Goal: Task Accomplishment & Management: Manage account settings

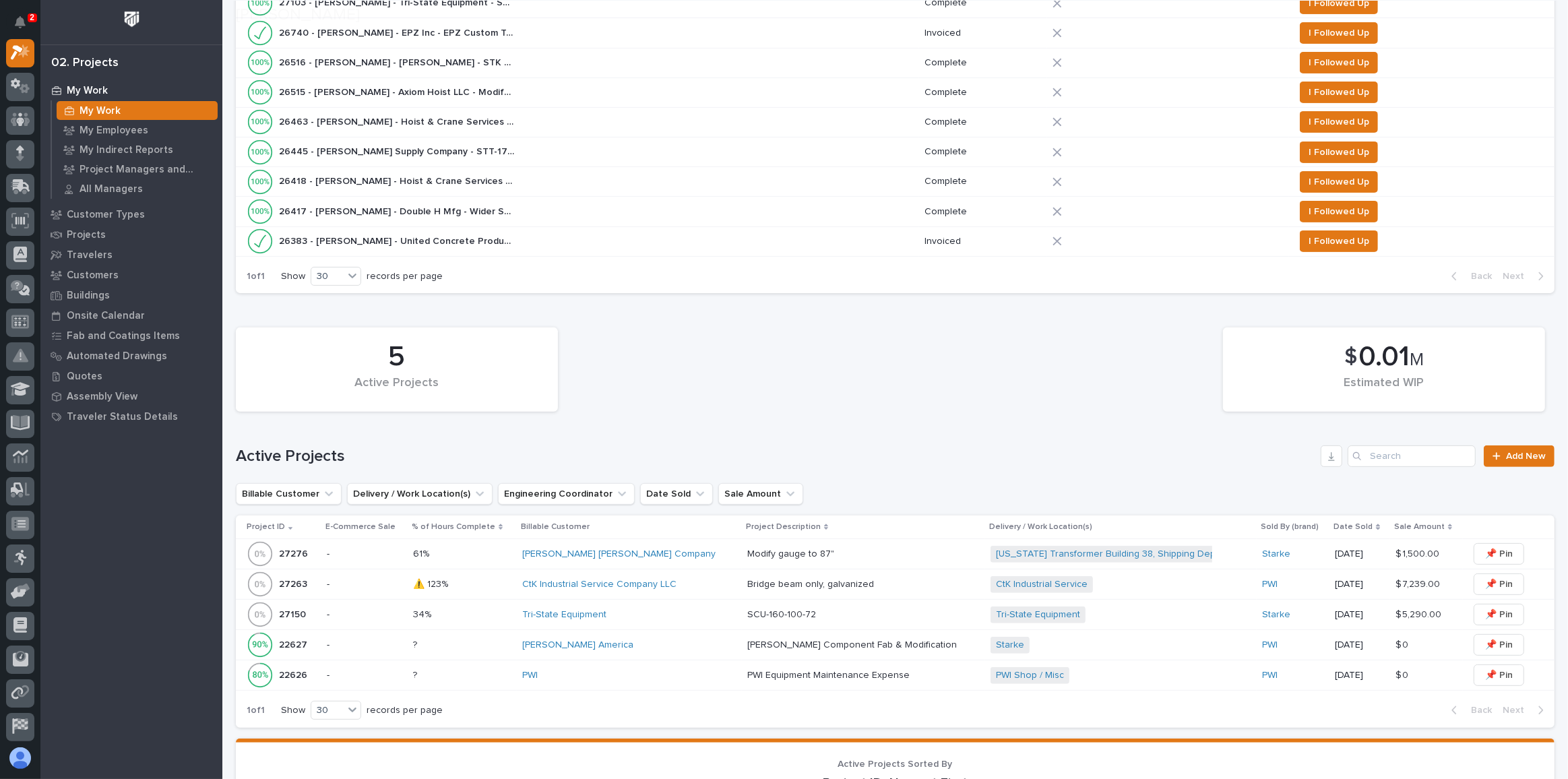
scroll to position [408, 0]
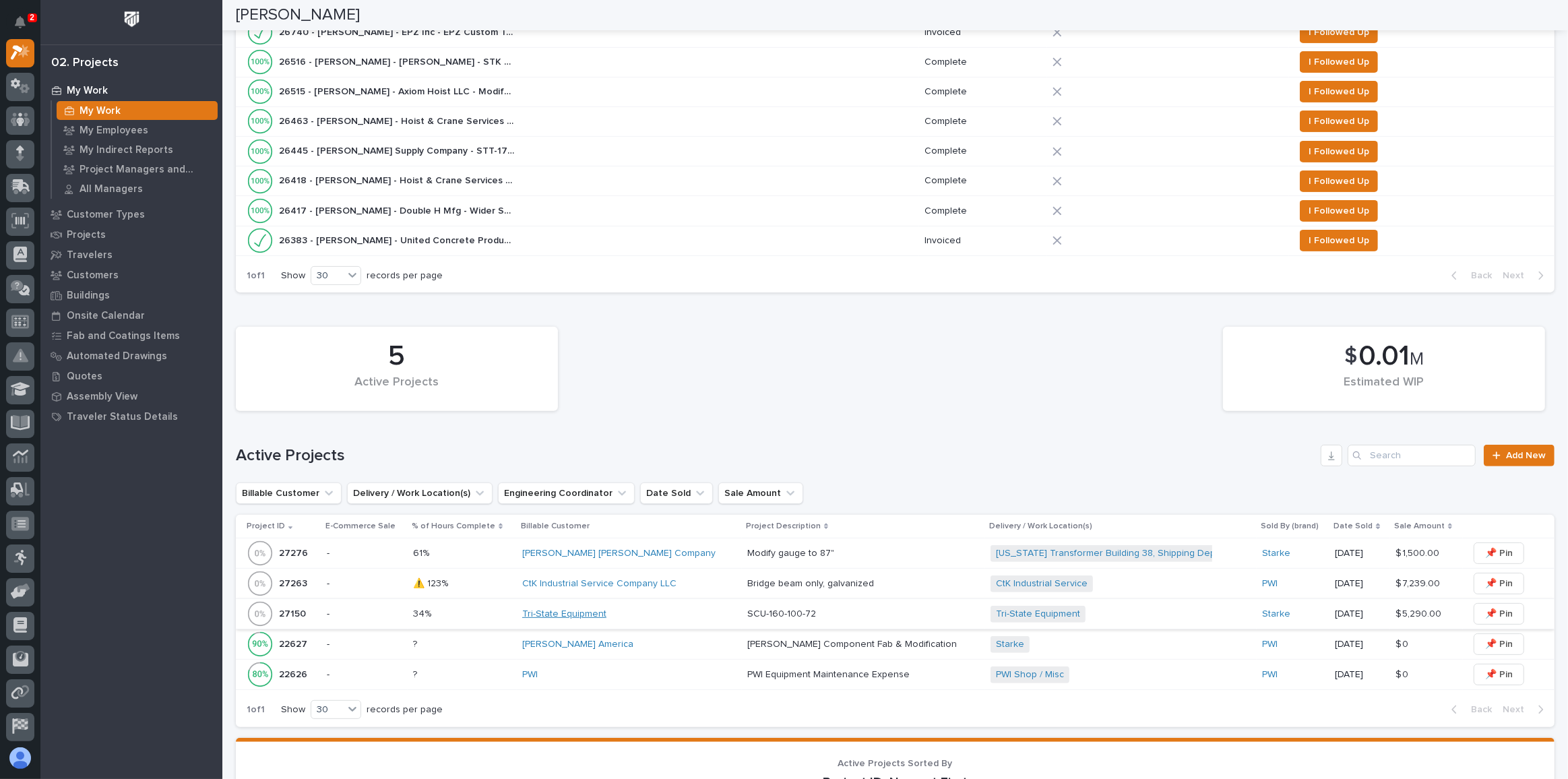
click at [576, 608] on link "Tri-State Equipment" at bounding box center [564, 614] width 85 height 11
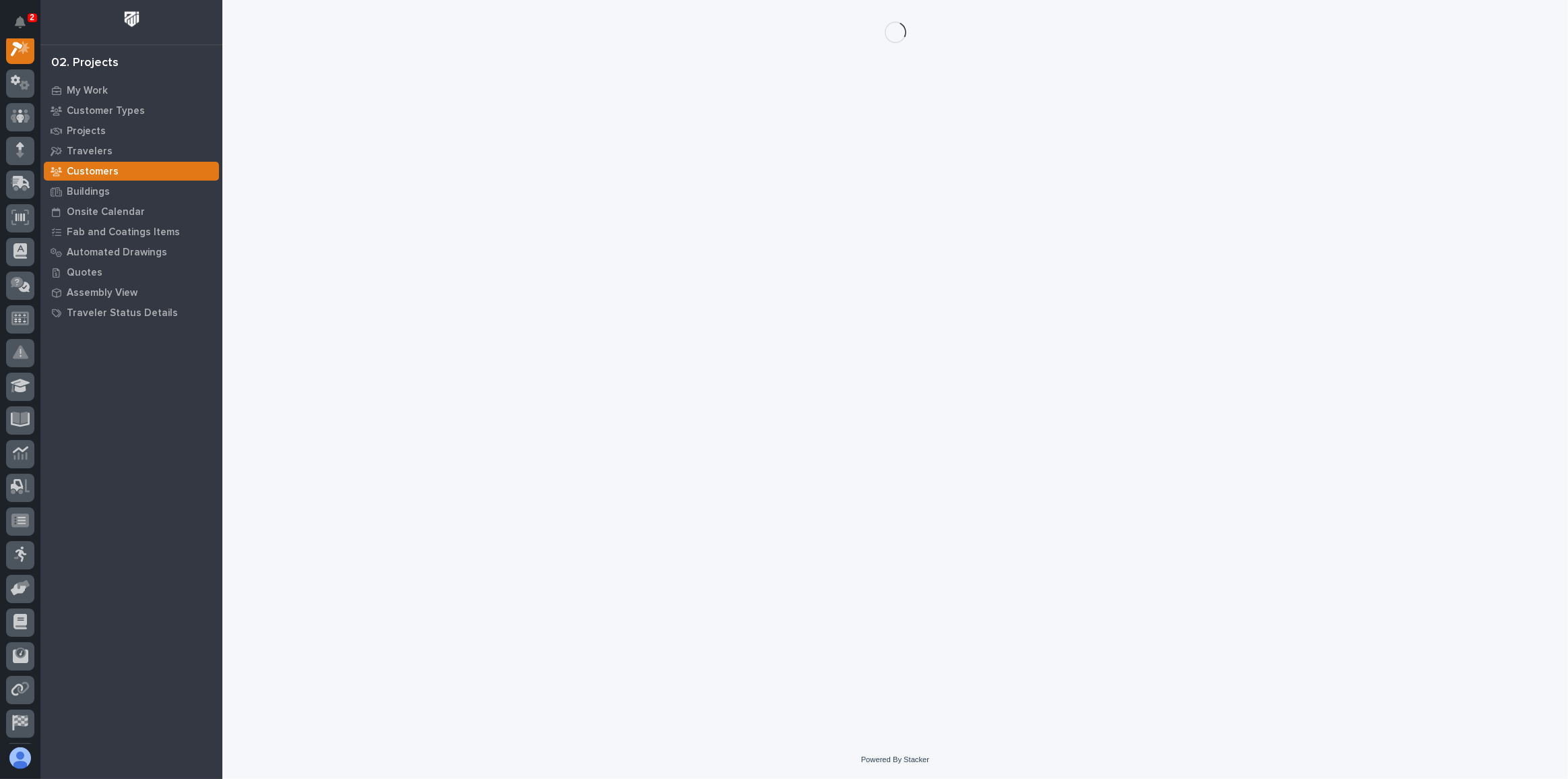
scroll to position [33, 0]
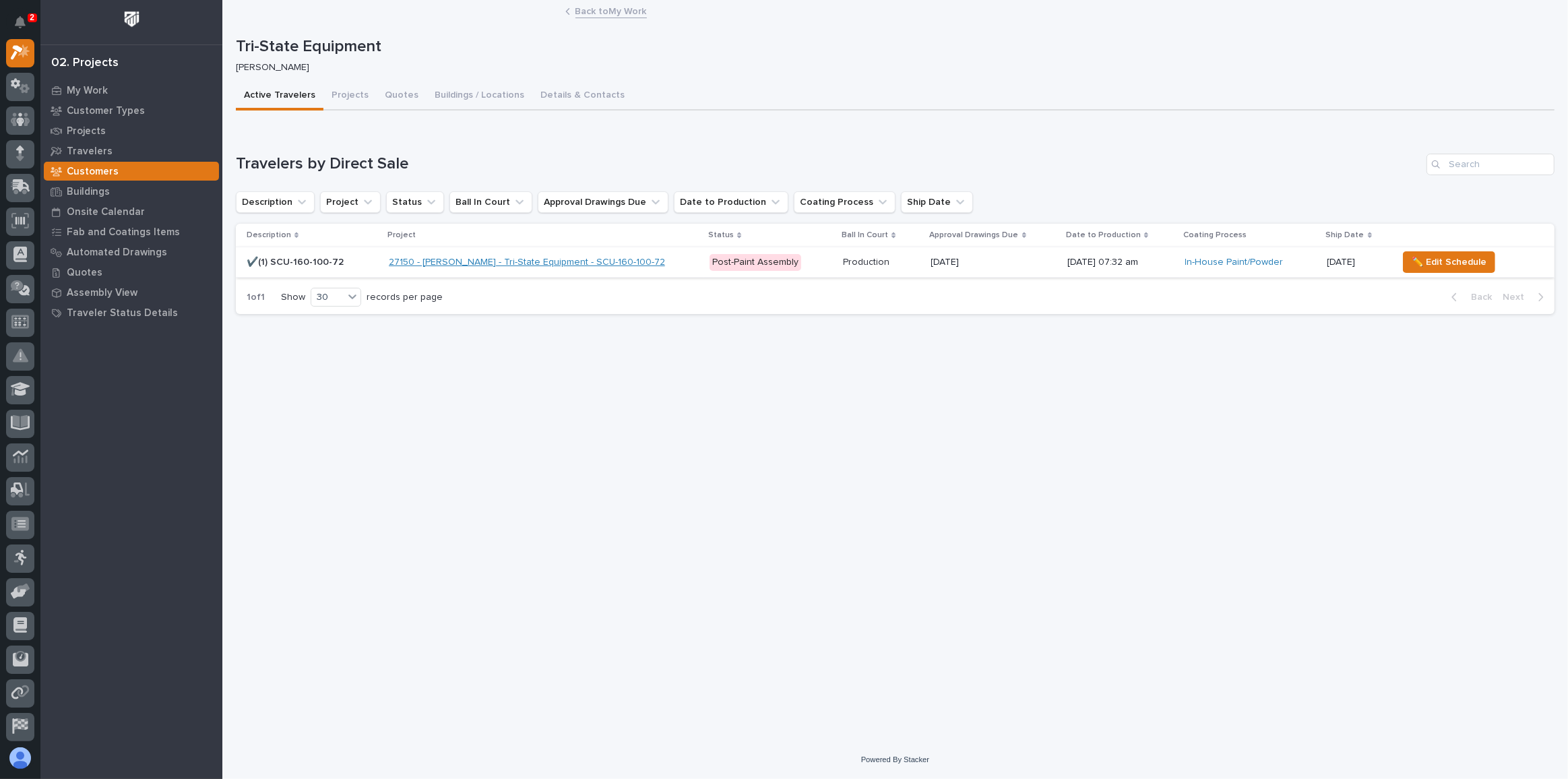
click at [578, 257] on link "27150 - [PERSON_NAME] - Tri-State Equipment - SCU-160-100-72" at bounding box center [526, 262] width 276 height 11
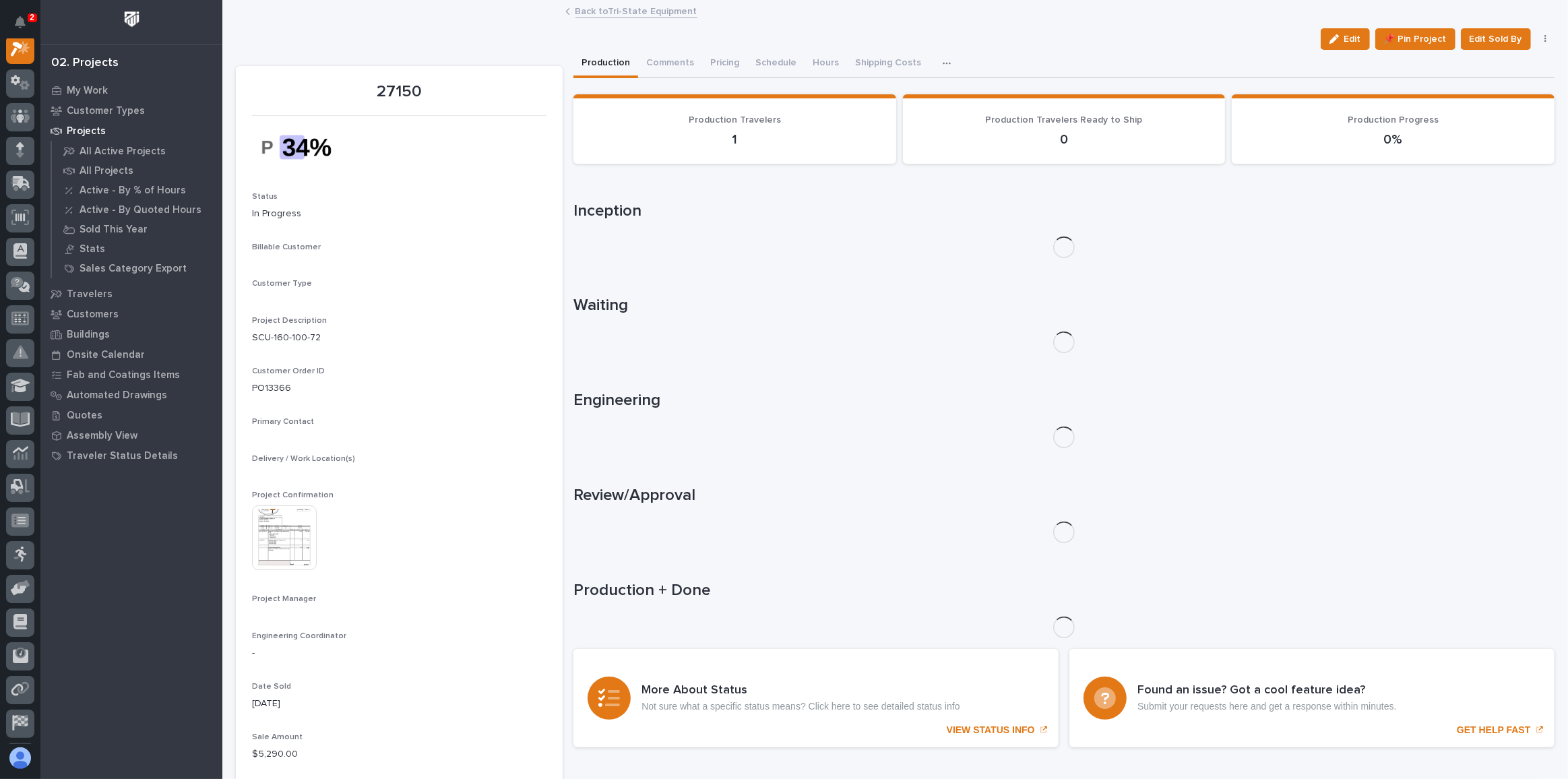
scroll to position [33, 0]
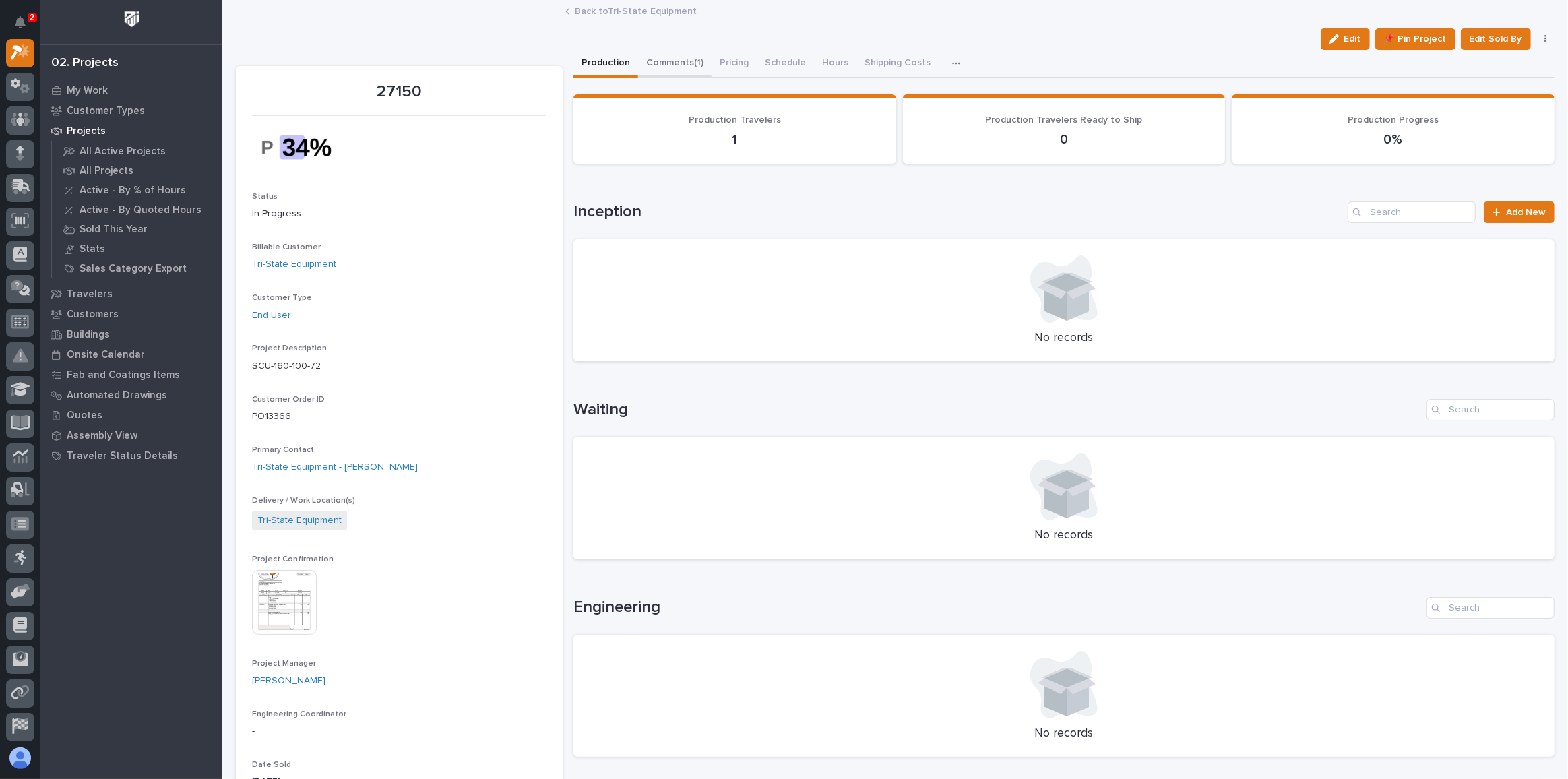
click at [671, 63] on button "Comments (1)" at bounding box center [674, 64] width 73 height 28
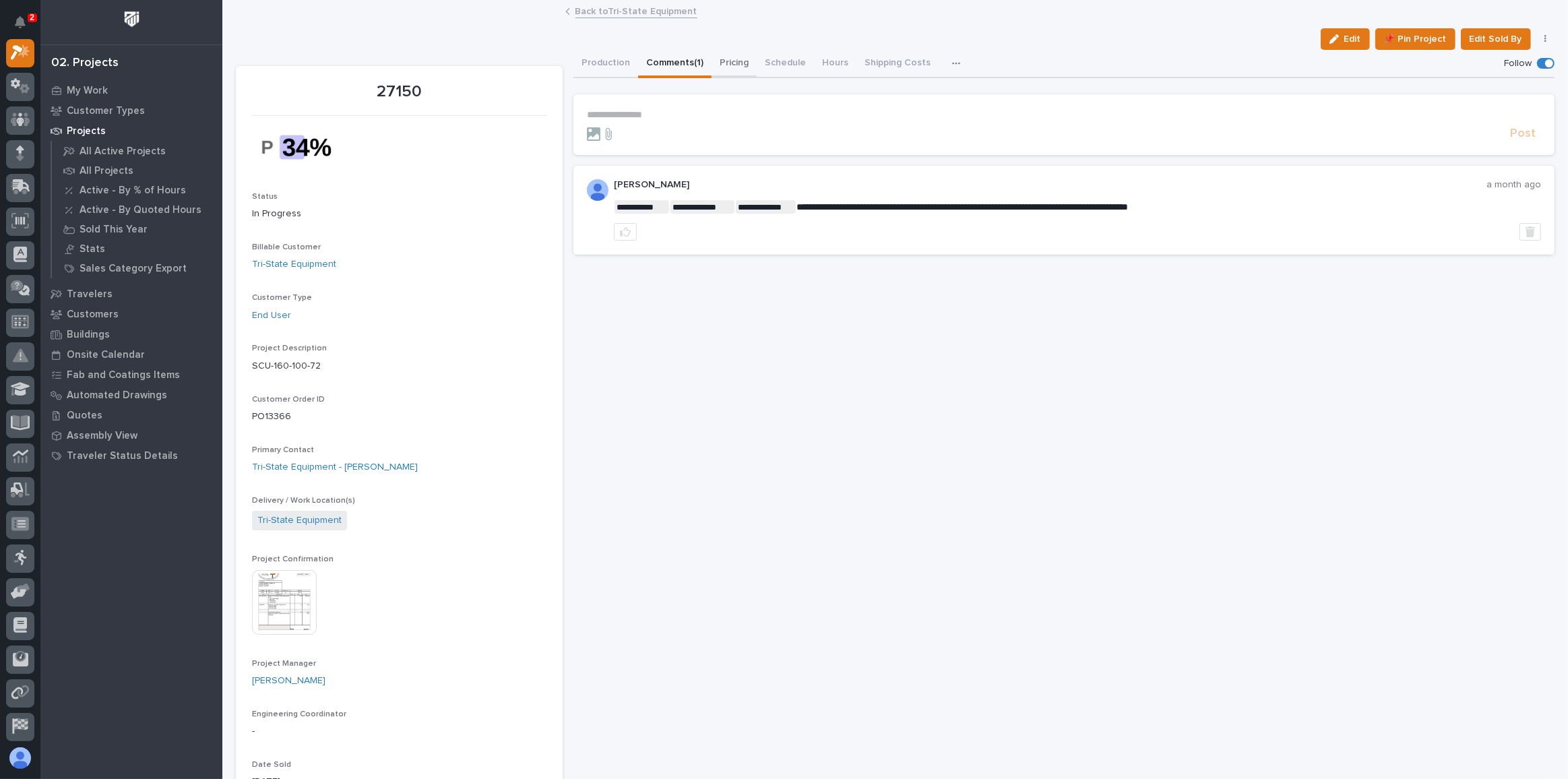
click at [726, 59] on button "Pricing" at bounding box center [734, 64] width 45 height 28
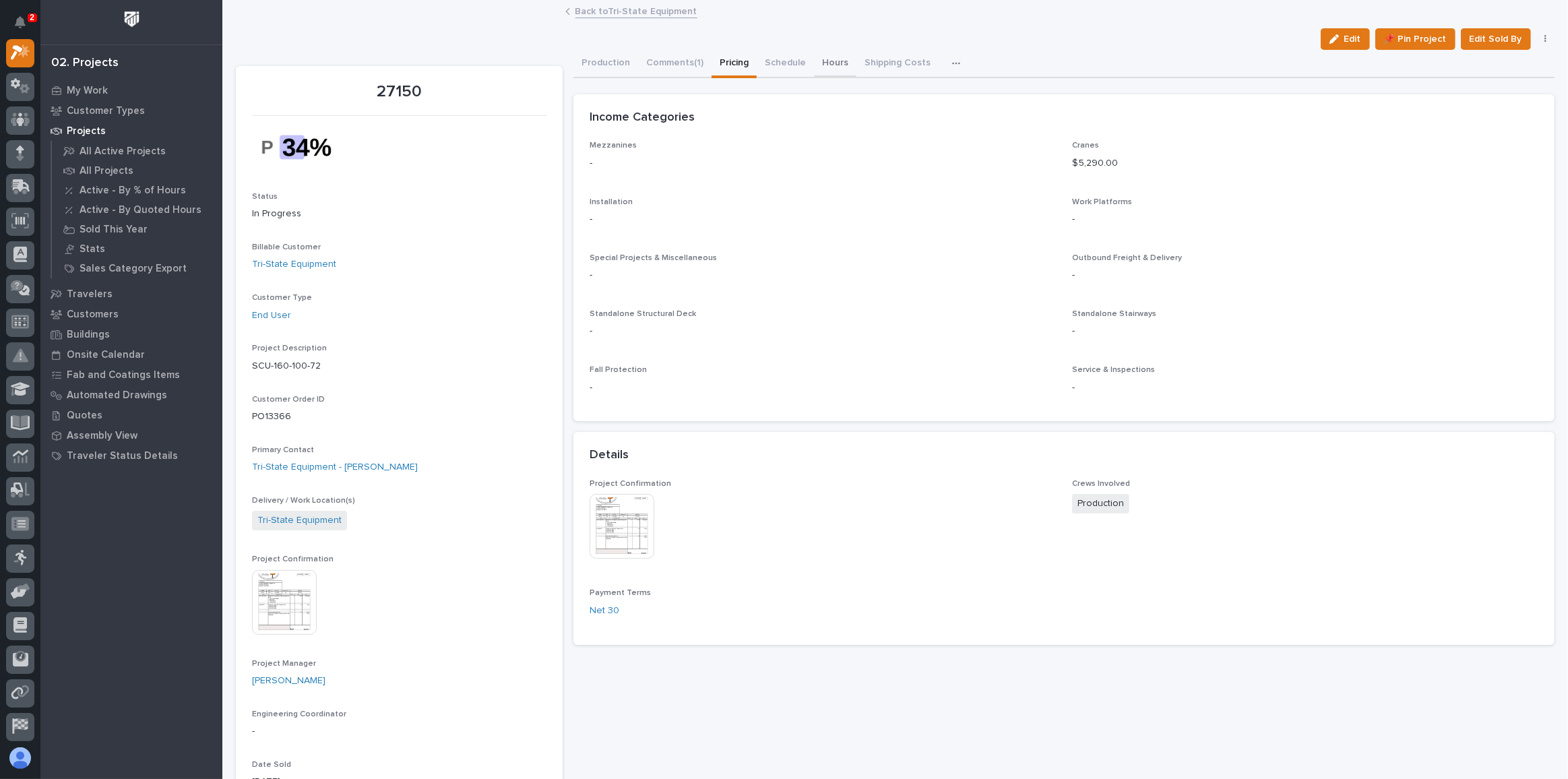
click at [838, 61] on button "Hours" at bounding box center [835, 64] width 43 height 28
